Goal: Information Seeking & Learning: Learn about a topic

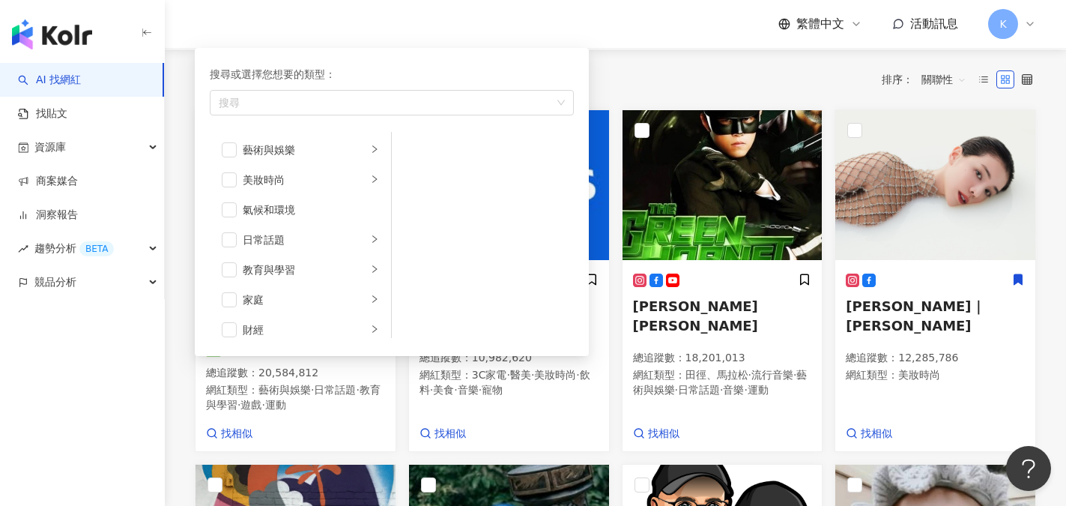
scroll to position [300, 0]
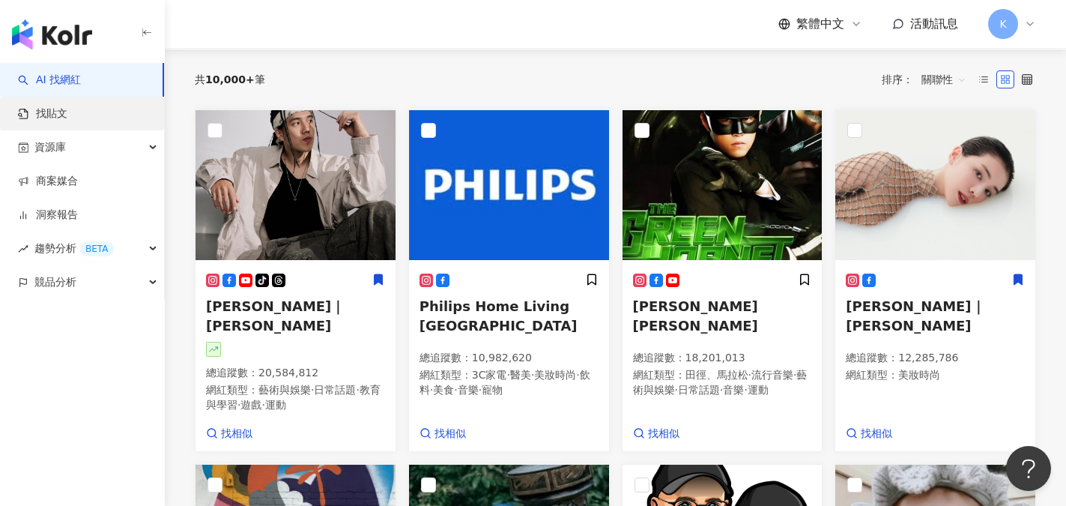
click at [67, 112] on link "找貼文" at bounding box center [42, 113] width 49 height 15
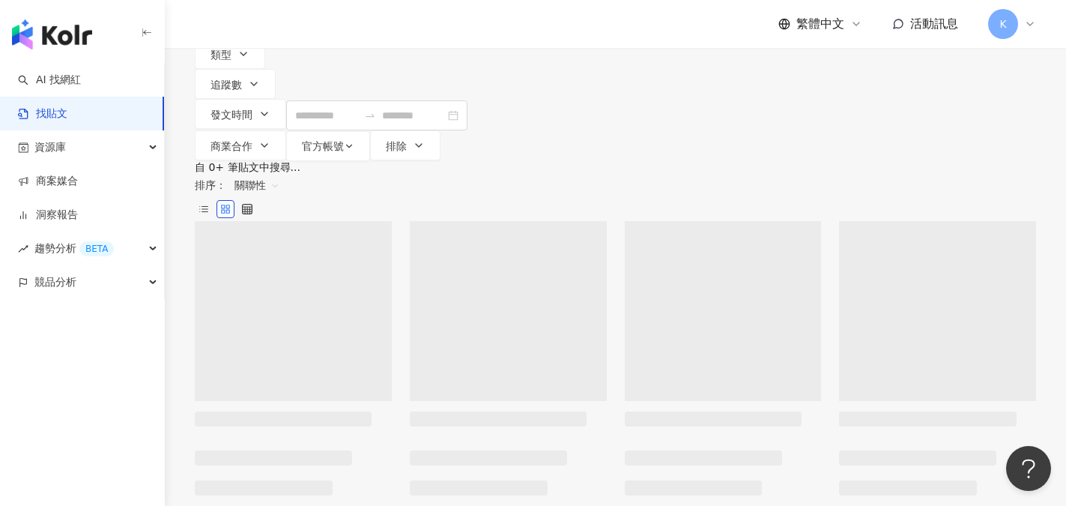
click at [51, 118] on link "找貼文" at bounding box center [42, 113] width 49 height 15
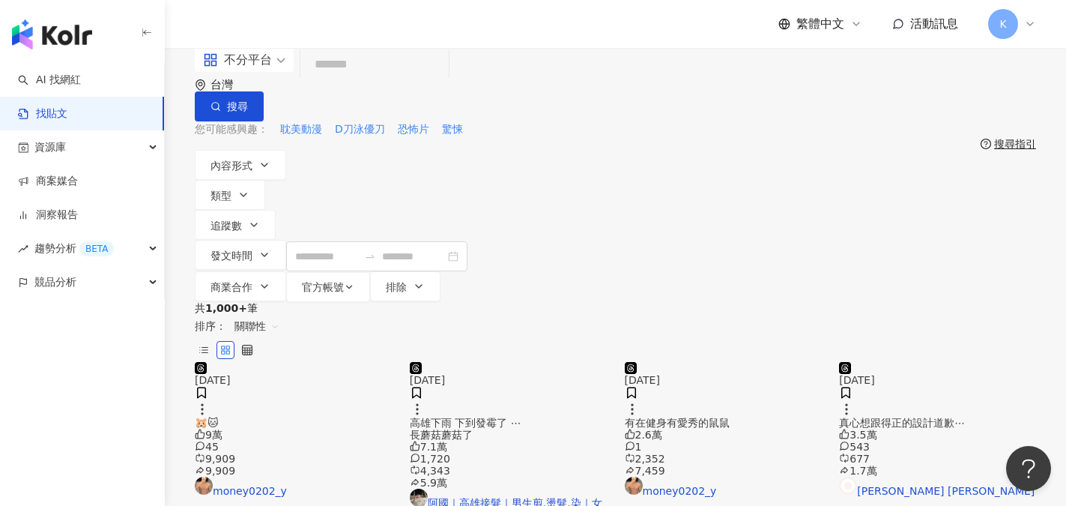
paste input "********"
drag, startPoint x: 420, startPoint y: 95, endPoint x: 390, endPoint y: 94, distance: 30.0
click at [390, 81] on input "********" at bounding box center [374, 65] width 136 height 32
click at [248, 100] on span "搜尋" at bounding box center [237, 106] width 21 height 12
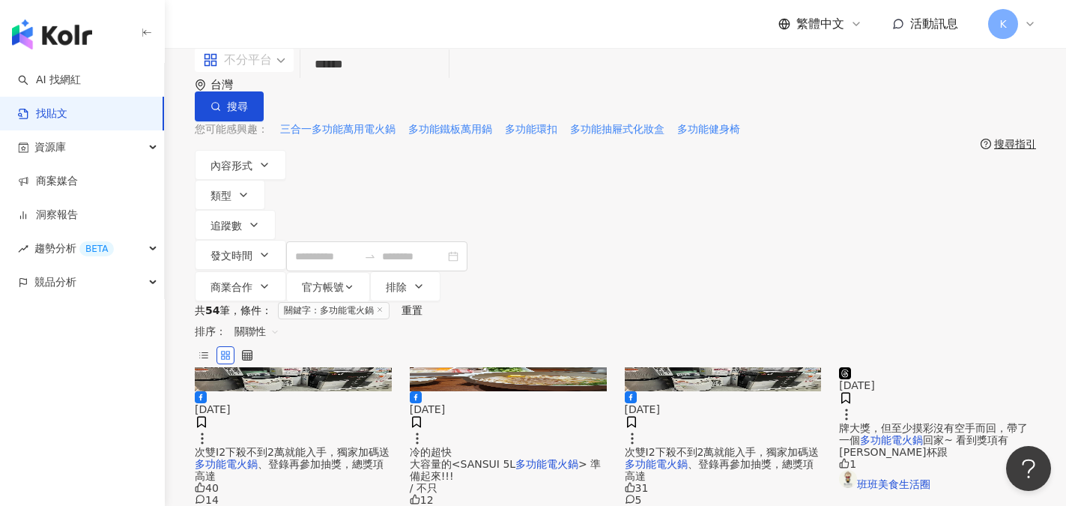
click at [250, 72] on div "不分平台" at bounding box center [237, 60] width 69 height 24
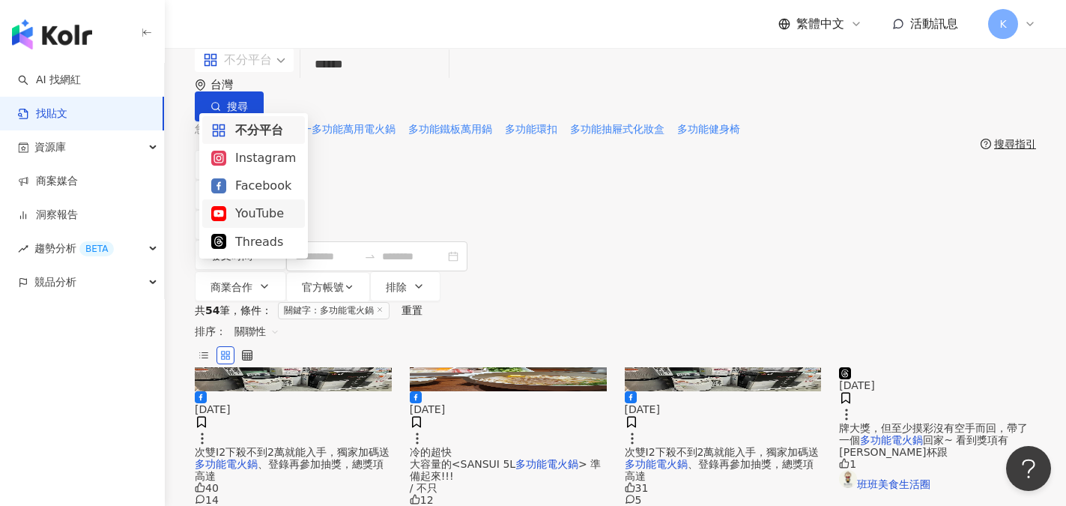
click at [262, 213] on div "YouTube" at bounding box center [253, 213] width 85 height 19
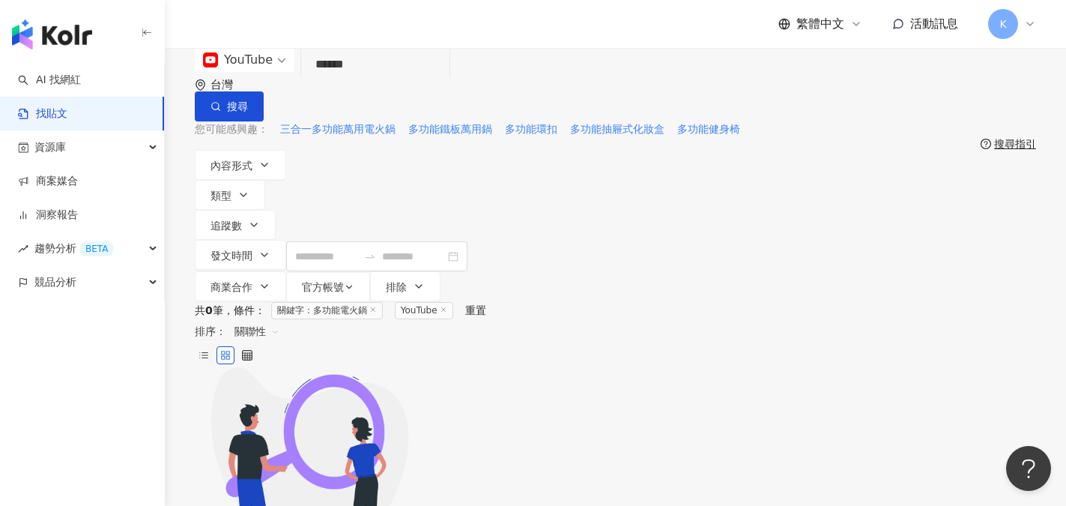
drag, startPoint x: 356, startPoint y: 89, endPoint x: 248, endPoint y: 89, distance: 107.9
click at [248, 89] on div "YouTube 多功能電火鍋 ****** 台灣 搜尋" at bounding box center [615, 84] width 841 height 73
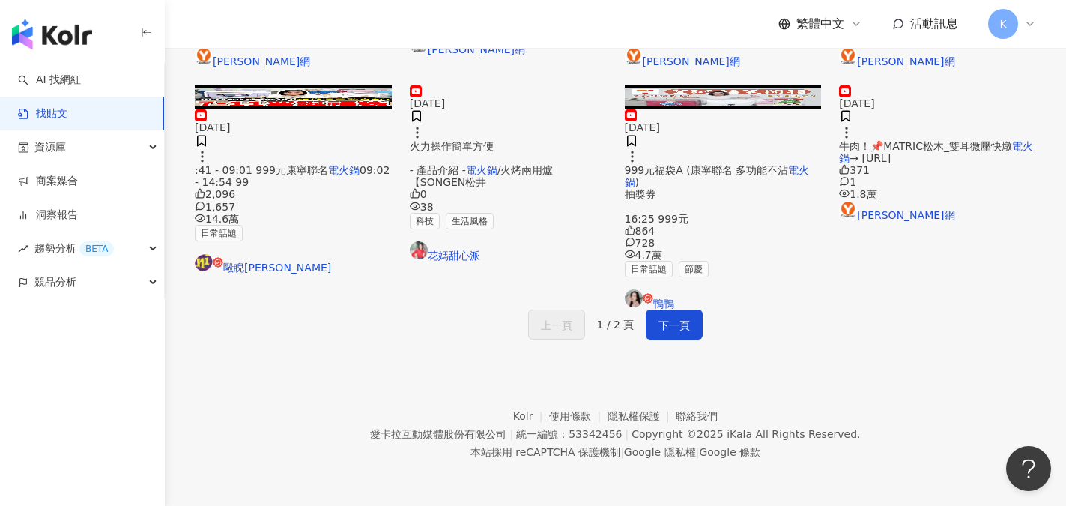
scroll to position [824, 0]
click at [465, 261] on link "花媽甜心派" at bounding box center [508, 251] width 197 height 20
click at [676, 316] on span "下一頁" at bounding box center [673, 325] width 31 height 18
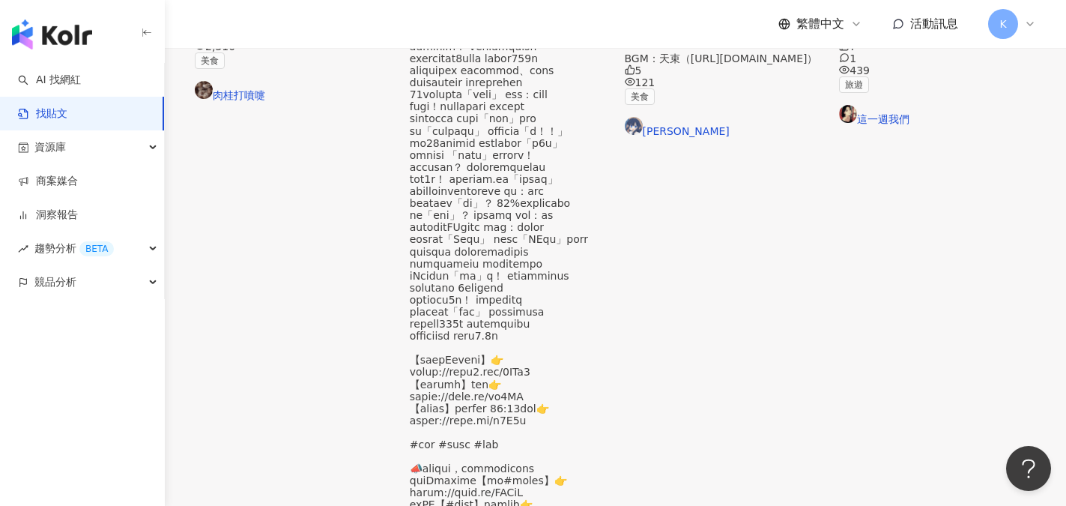
scroll to position [756, 0]
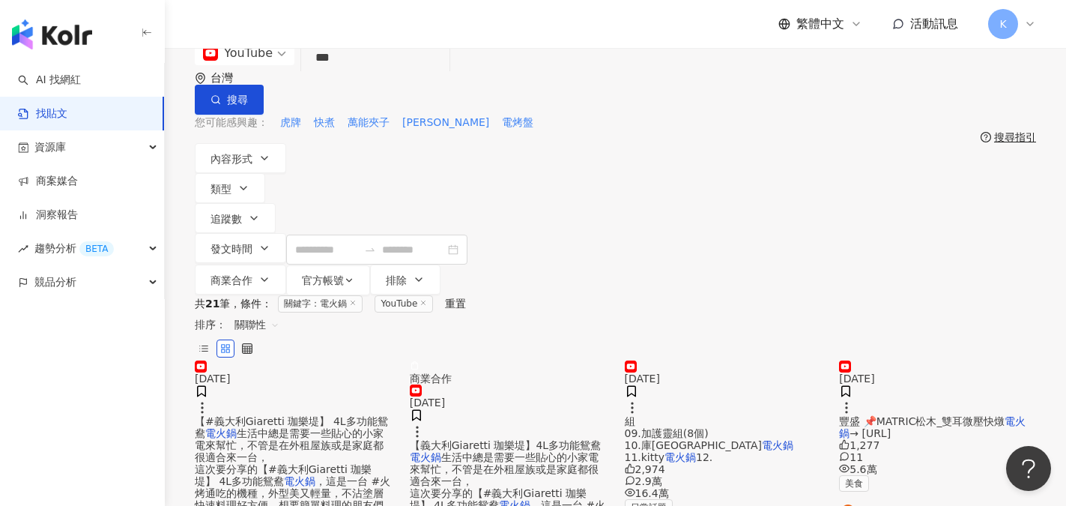
scroll to position [0, 0]
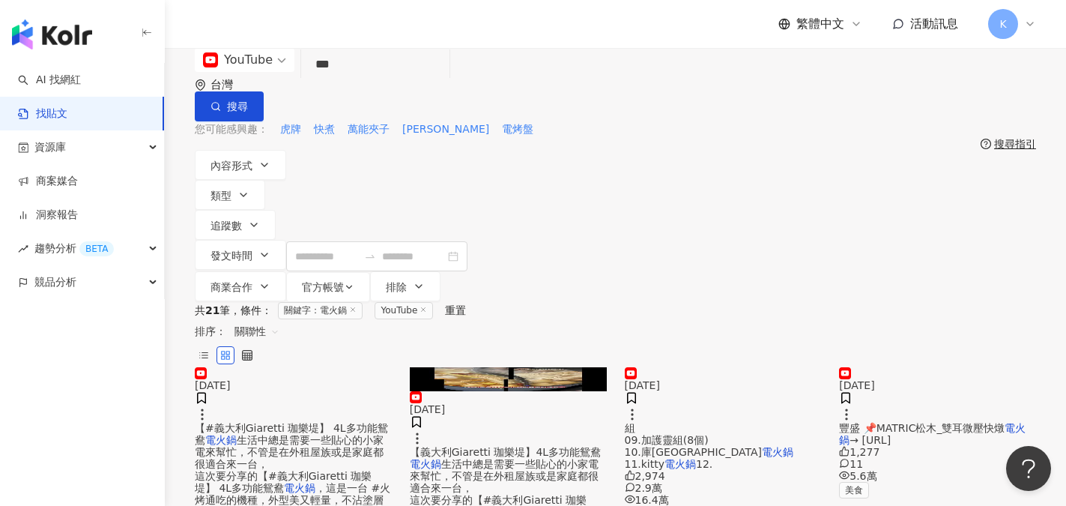
drag, startPoint x: 382, startPoint y: 92, endPoint x: 294, endPoint y: 94, distance: 87.7
click at [294, 94] on div "YouTube 電火鍋 *** 台灣 搜尋" at bounding box center [615, 84] width 841 height 73
paste input "*"
type input "****"
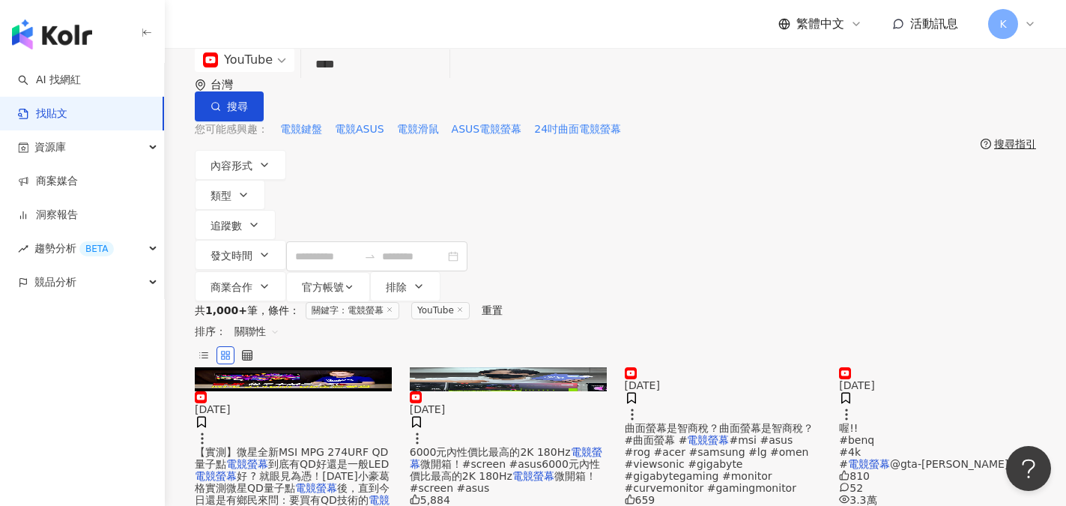
click at [583, 446] on div "6000元內性價比最高的2K 180Hz 電競螢幕 微開箱！#screen #asus6000元內性價比最高的2K 180Hz 電競螢幕 微開箱！#scree…" at bounding box center [508, 470] width 197 height 48
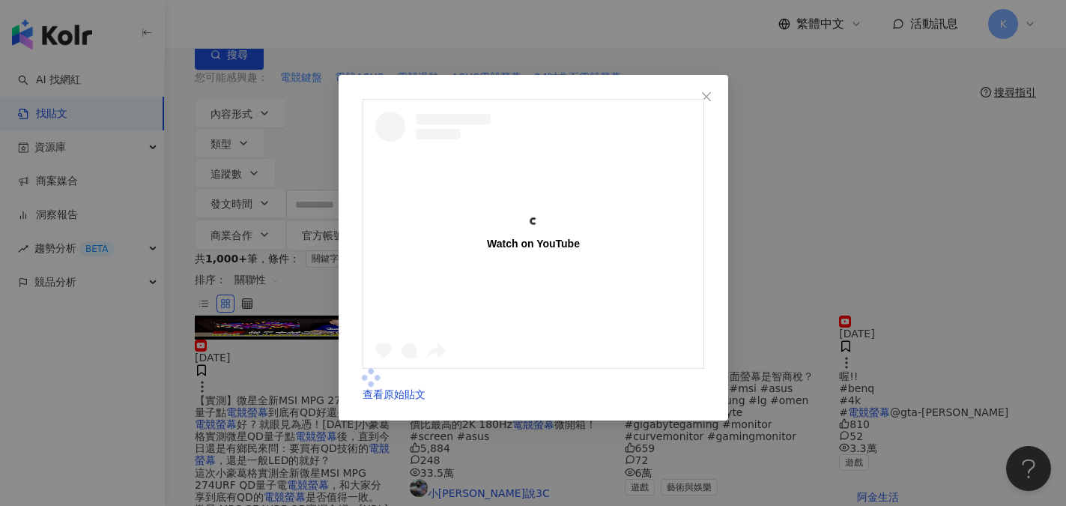
scroll to position [75, 0]
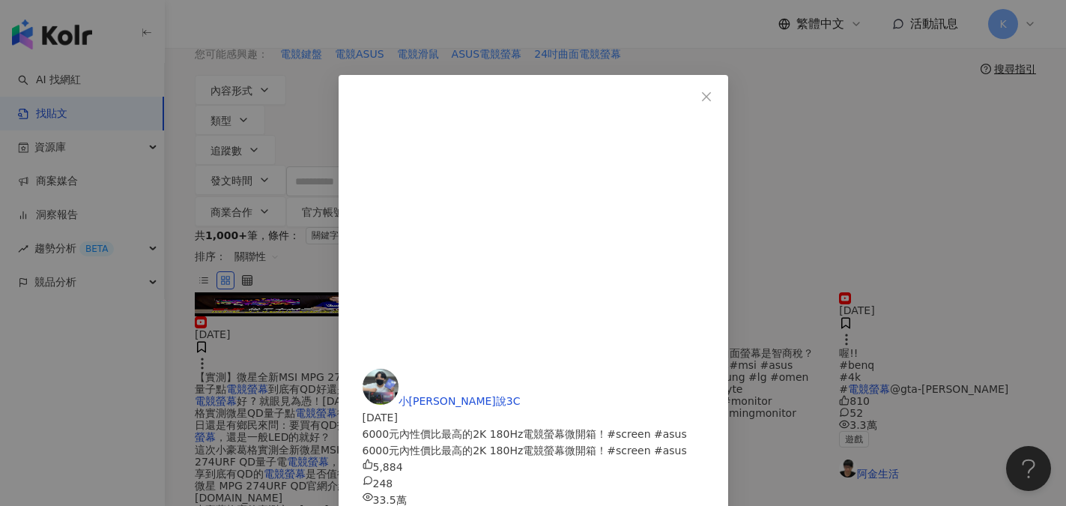
click at [426, 505] on link "查看原始貼文" at bounding box center [394, 516] width 63 height 12
click at [711, 100] on icon "close" at bounding box center [706, 95] width 9 height 9
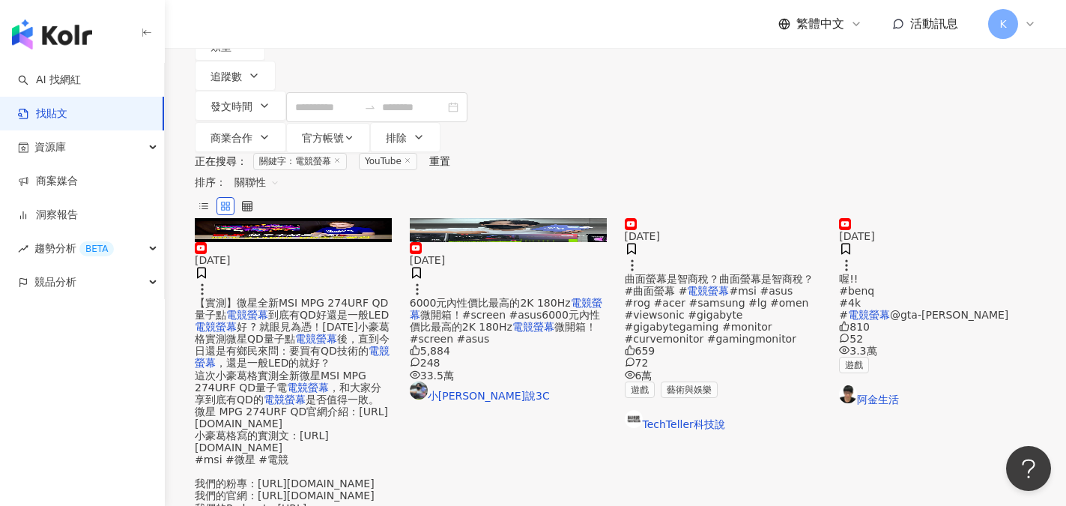
scroll to position [150, 0]
click at [896, 384] on link "阿金生活" at bounding box center [937, 394] width 197 height 20
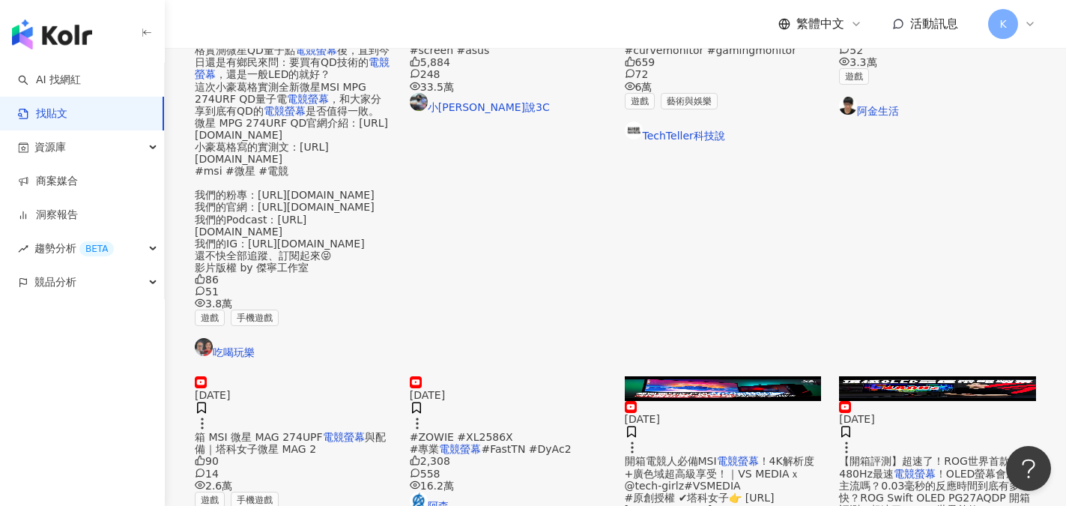
scroll to position [449, 0]
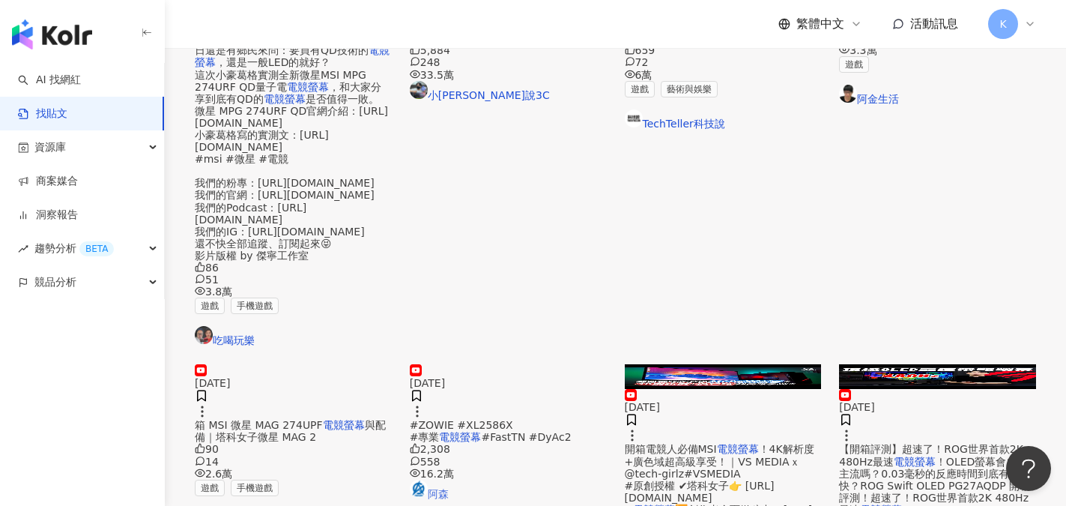
click at [453, 479] on link "阿森" at bounding box center [508, 489] width 197 height 20
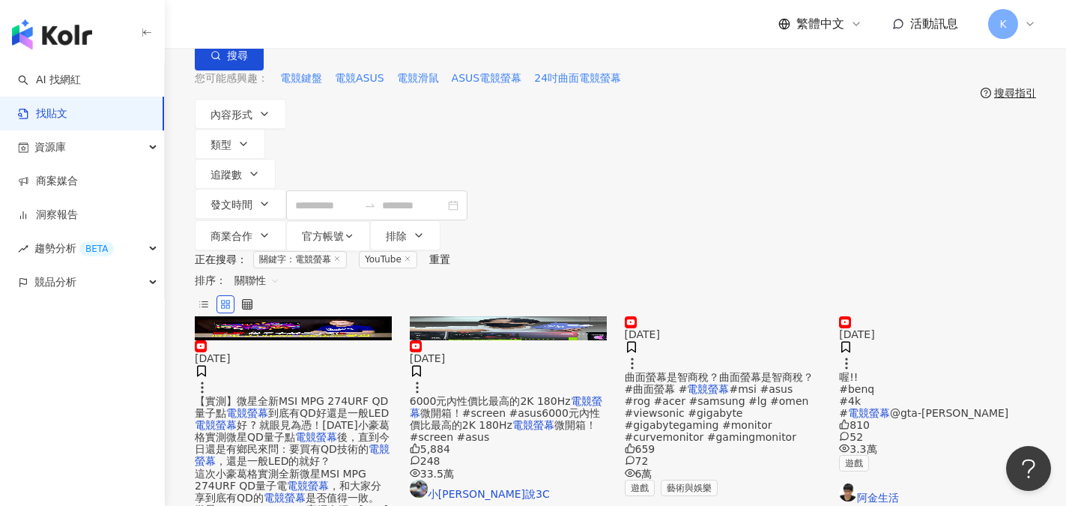
scroll to position [0, 0]
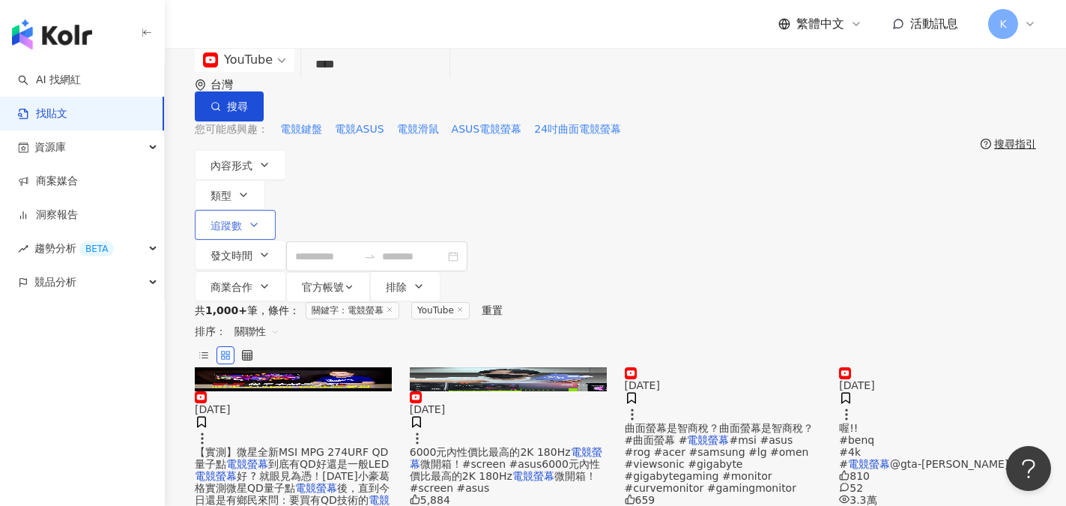
click at [276, 210] on button "追蹤數" at bounding box center [235, 225] width 81 height 30
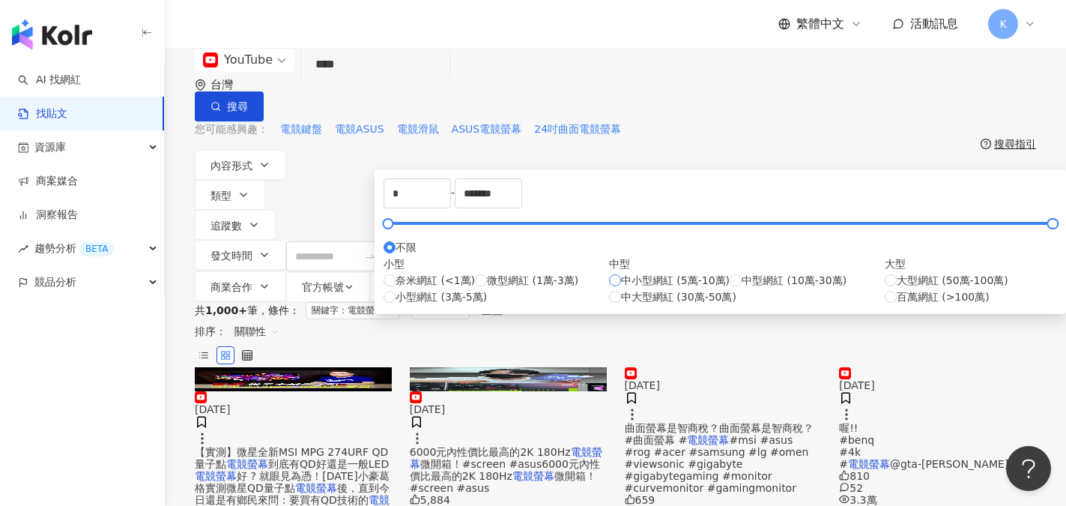
click at [609, 288] on label "中小型網紅 (5萬-10萬)" at bounding box center [669, 280] width 121 height 16
type input "*****"
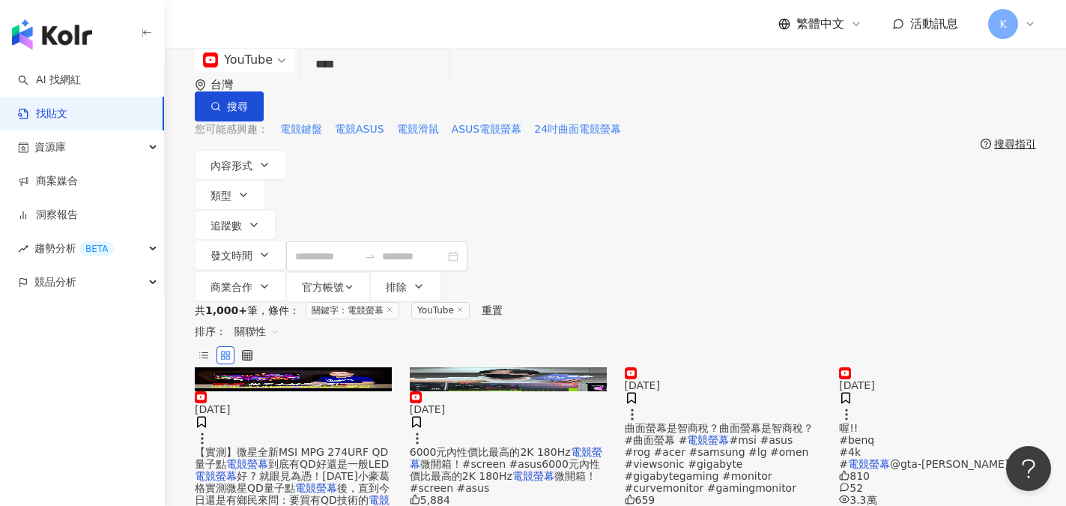
click at [888, 169] on div "內容形式 類型 追蹤數 發文時間 商業合作 官方帳號 排除 ***** - ***** 不限 小型 奈米網紅 (<1萬) 微型網紅 (1萬-3萬) 小型網紅 …" at bounding box center [615, 226] width 841 height 152
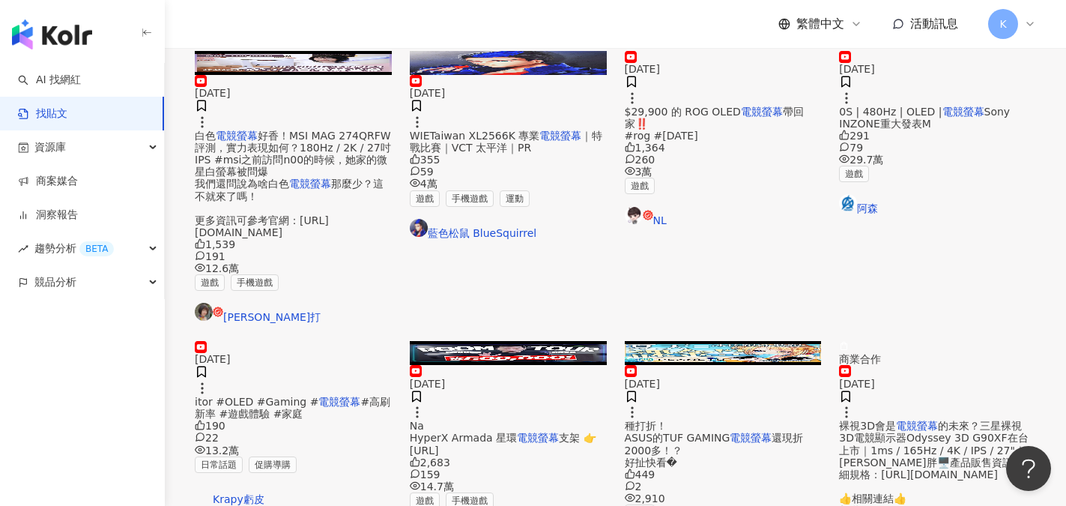
scroll to position [785, 0]
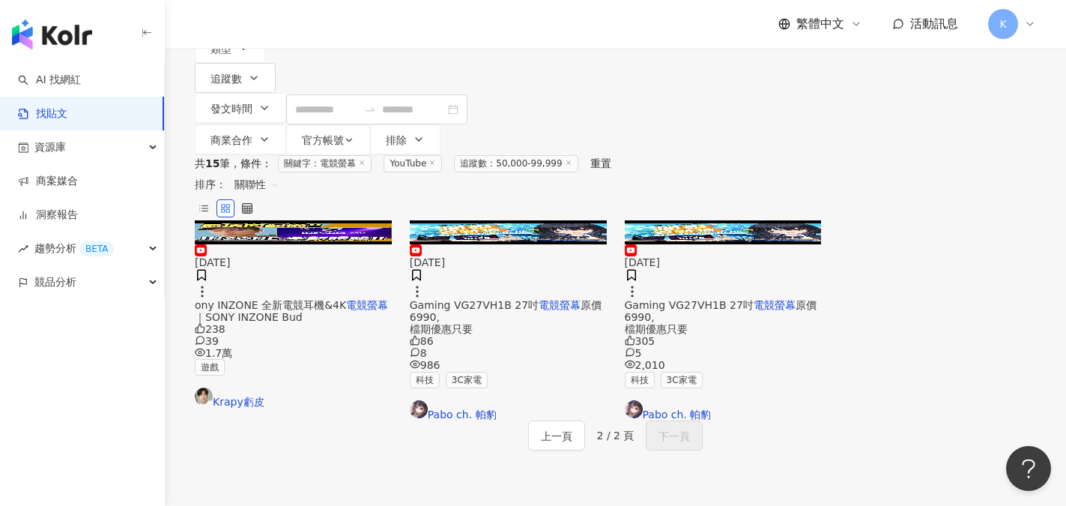
scroll to position [150, 0]
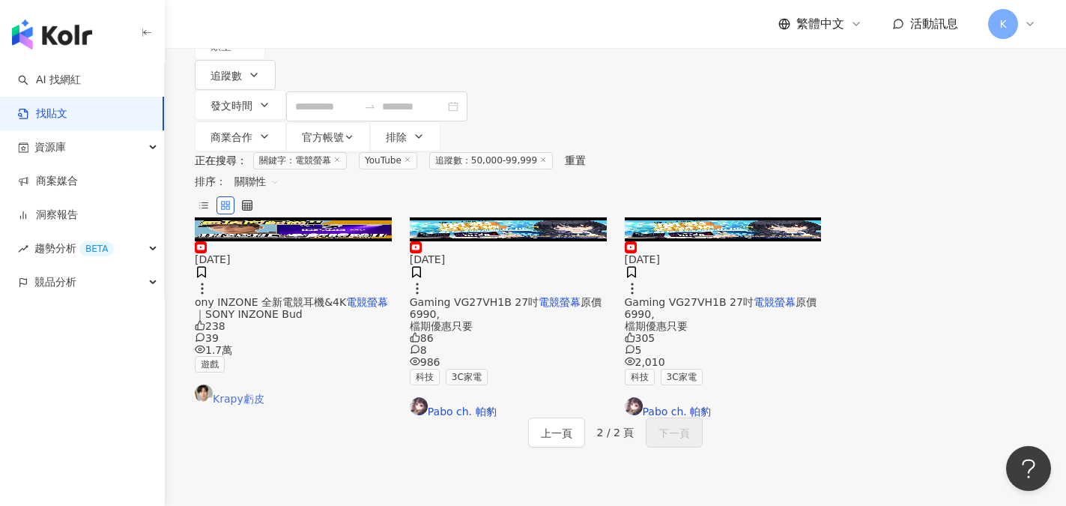
click at [246, 384] on link "Krapy虧皮" at bounding box center [293, 394] width 197 height 20
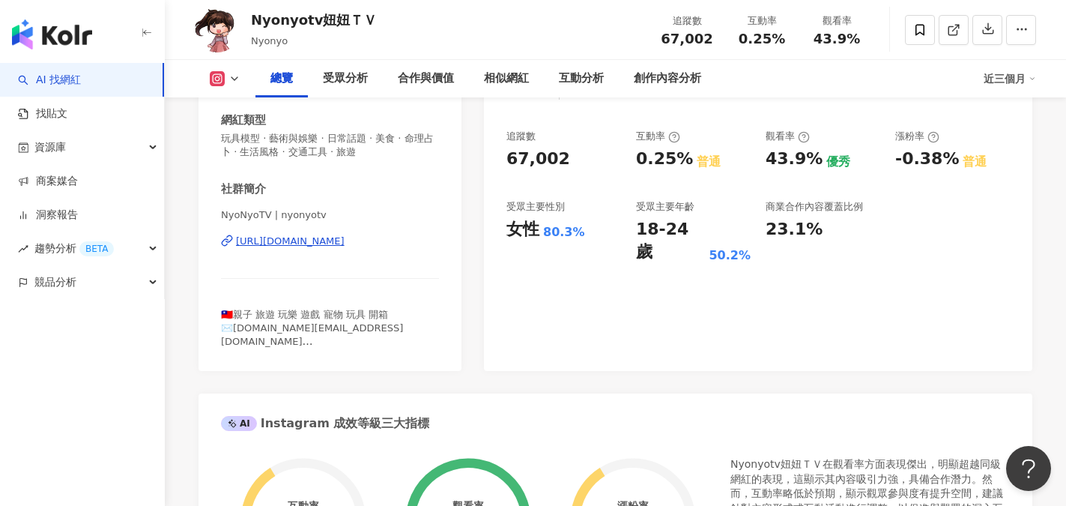
scroll to position [899, 0]
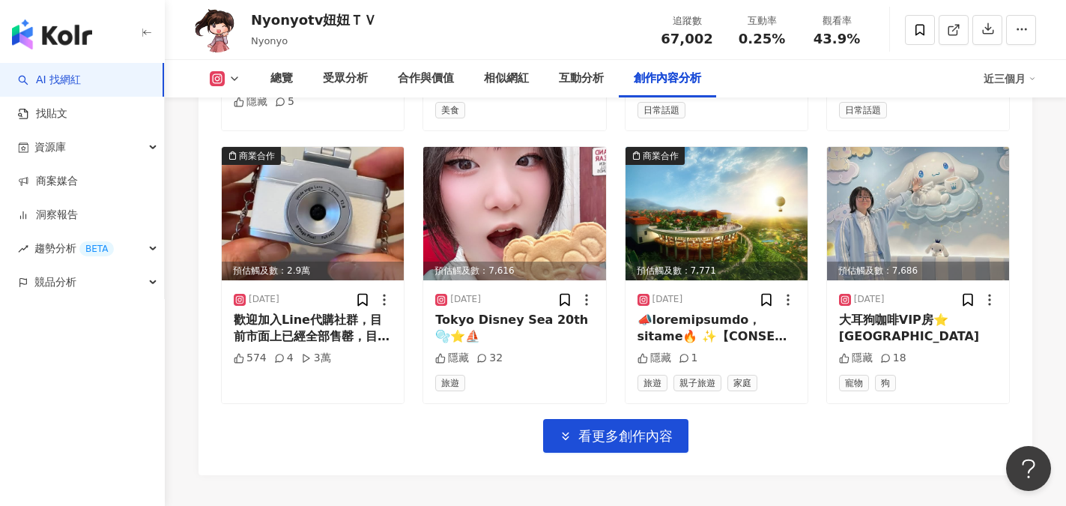
scroll to position [5319, 0]
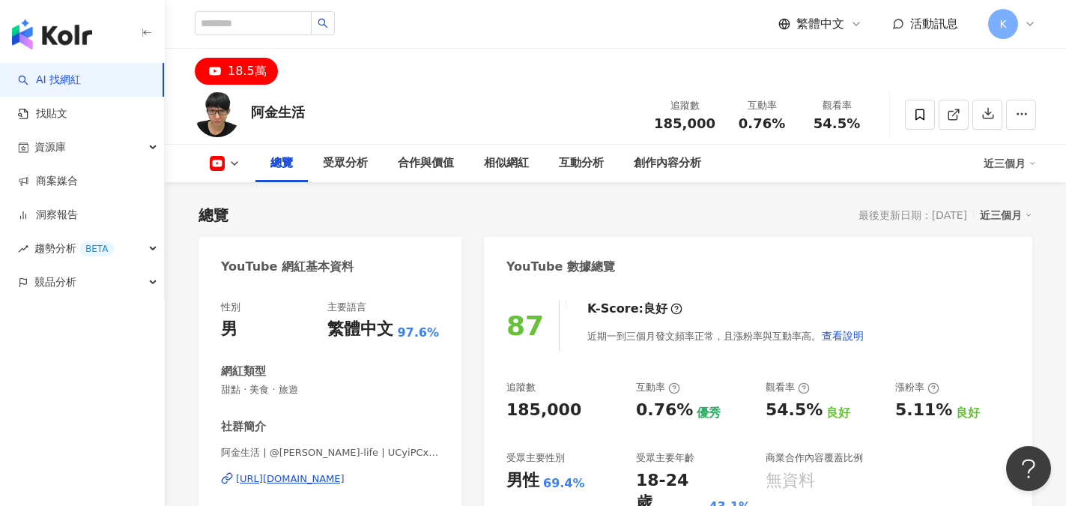
click at [542, 83] on div "18.5萬" at bounding box center [615, 67] width 901 height 36
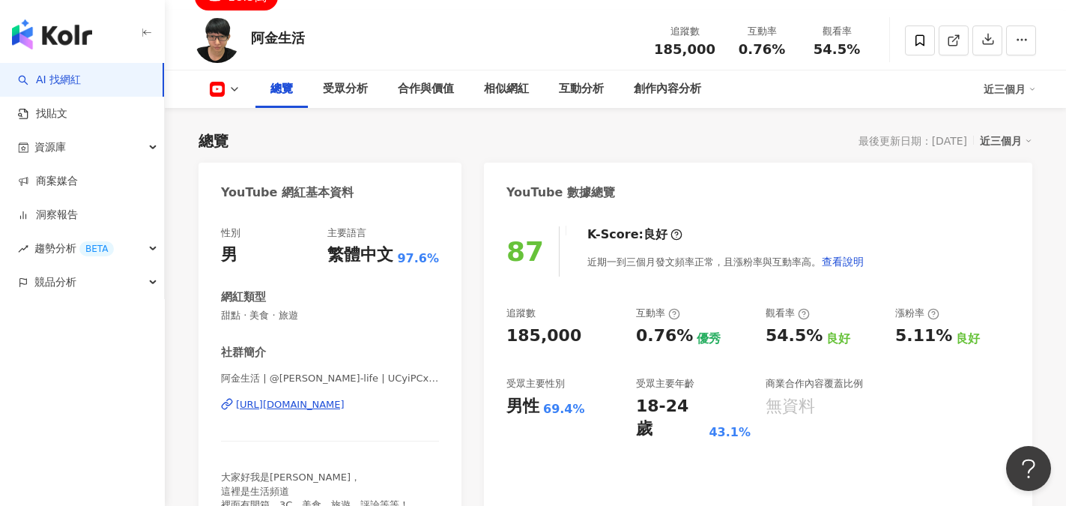
scroll to position [75, 0]
click at [334, 408] on div "https://www.youtube.com/channel/UCyiPCxI89PrsOiJ4sqBBrww" at bounding box center [290, 403] width 109 height 13
click at [981, 193] on div "YouTube 數據總覽" at bounding box center [758, 186] width 548 height 49
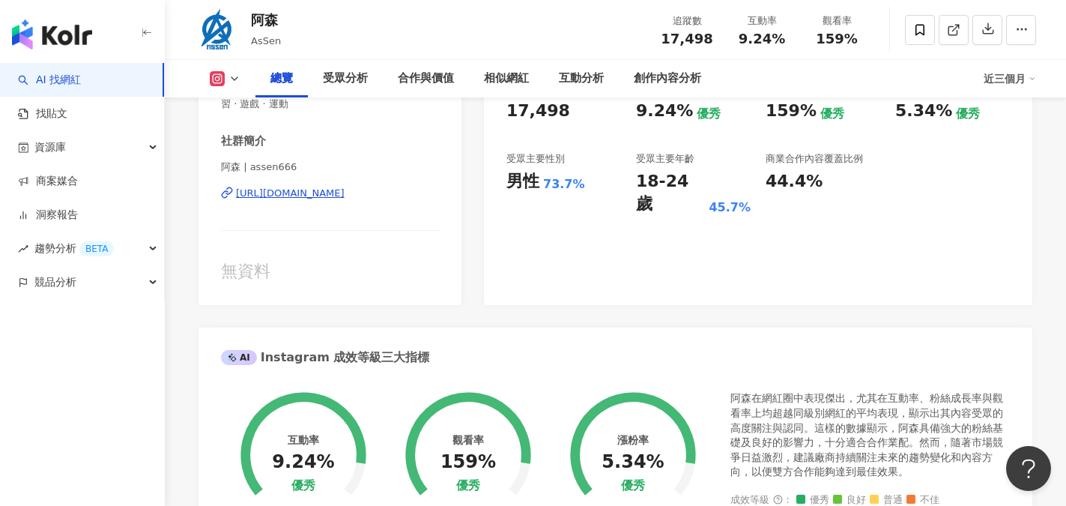
scroll to position [300, 0]
click at [328, 195] on div "[URL][DOMAIN_NAME]" at bounding box center [290, 192] width 109 height 13
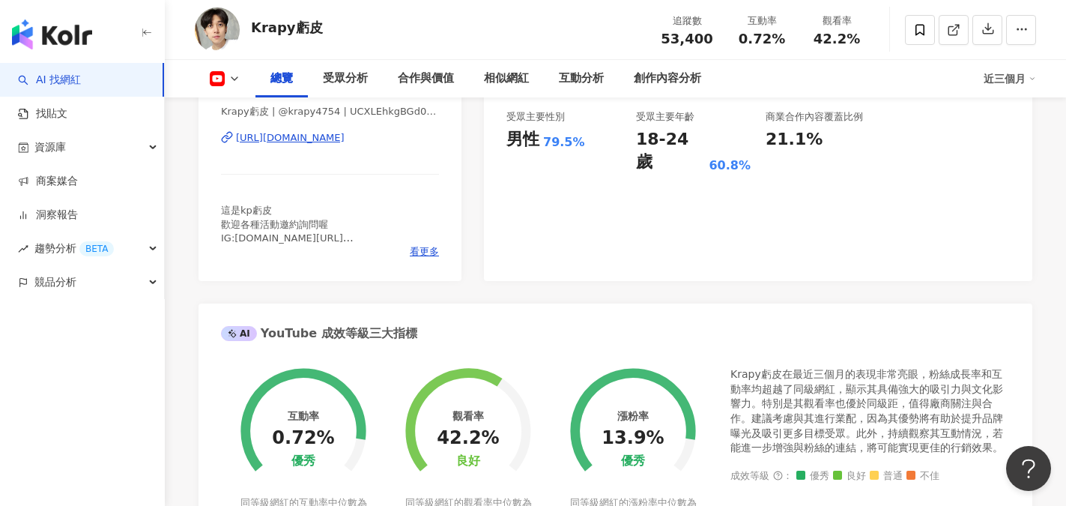
scroll to position [225, 0]
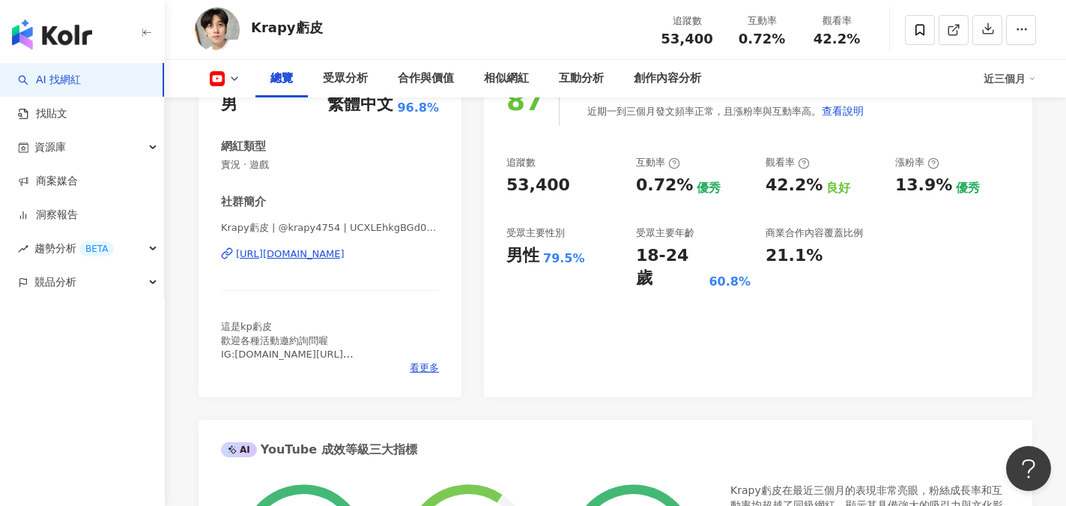
click at [345, 252] on div "https://www.youtube.com/channel/UCXLEhkgBGd0mhX27ZmO2JdQ" at bounding box center [290, 253] width 109 height 13
